Goal: Navigation & Orientation: Find specific page/section

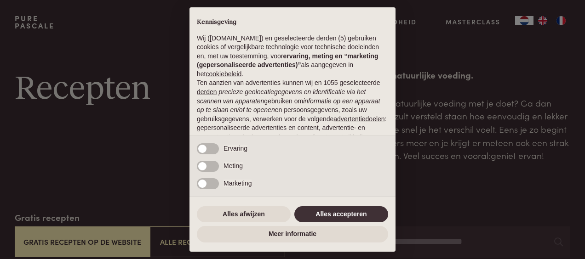
click at [323, 218] on button "Alles accepteren" at bounding box center [341, 215] width 94 height 17
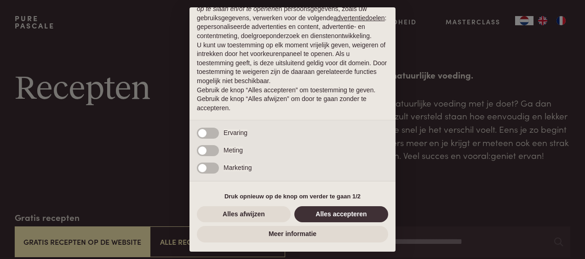
click at [326, 214] on button "Alles accepteren" at bounding box center [341, 215] width 94 height 17
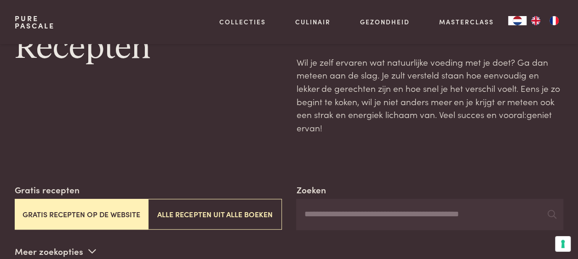
scroll to position [0, 0]
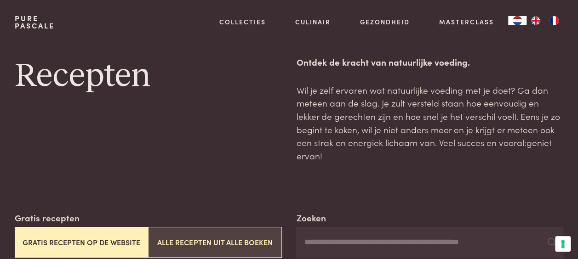
click at [204, 227] on button "Alle recepten uit alle boeken" at bounding box center [214, 242] width 133 height 31
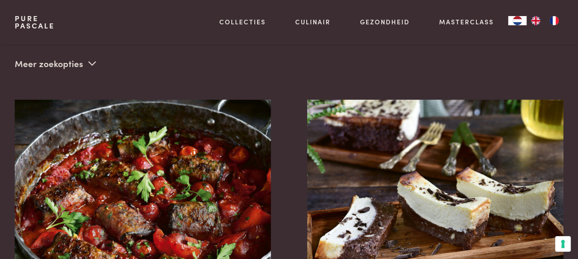
scroll to position [230, 0]
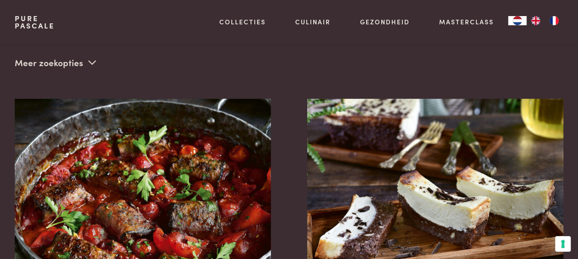
click at [69, 56] on p "Meer zoekopties" at bounding box center [55, 63] width 81 height 14
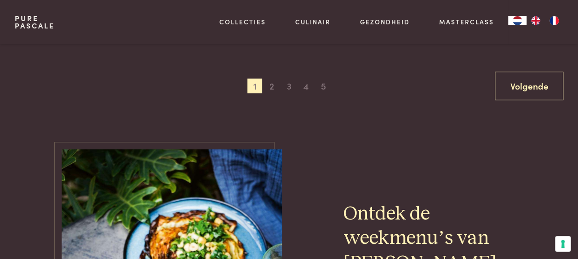
scroll to position [1961, 0]
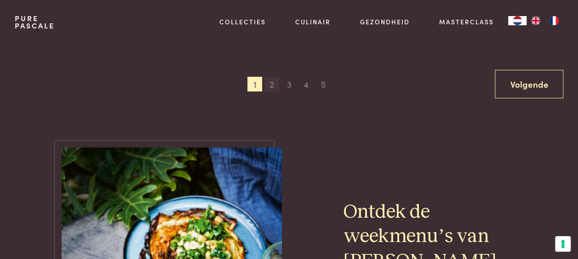
click at [268, 77] on span "2" at bounding box center [271, 84] width 15 height 15
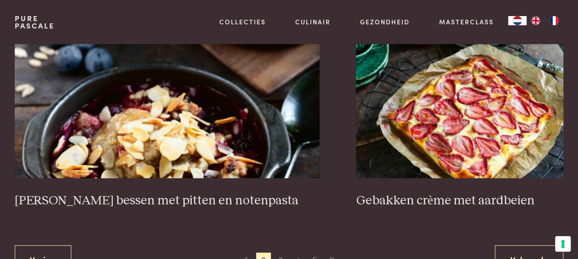
scroll to position [1801, 0]
click at [279, 253] on span "3" at bounding box center [280, 260] width 15 height 15
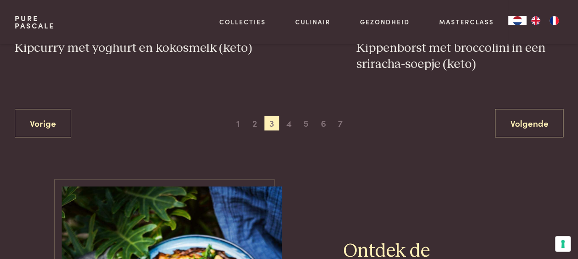
scroll to position [1960, 0]
